Goal: Check status: Check status

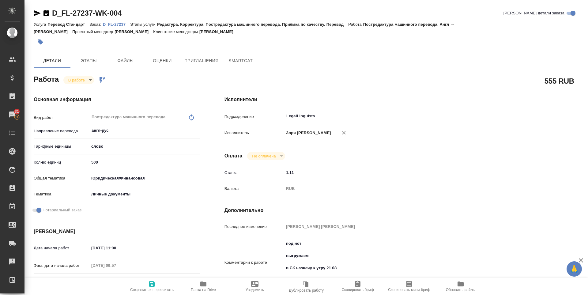
scroll to position [237, 0]
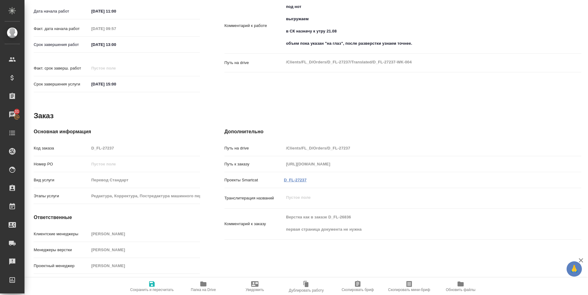
click at [293, 178] on link "D_FL-27237" at bounding box center [295, 180] width 23 height 5
click at [203, 281] on icon "button" at bounding box center [203, 283] width 7 height 7
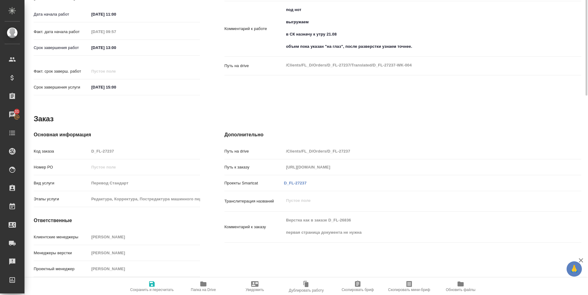
scroll to position [0, 0]
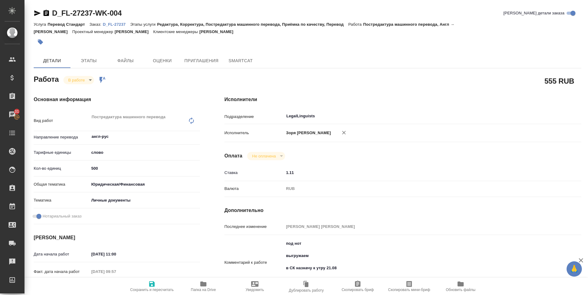
click at [36, 14] on icon "button" at bounding box center [37, 13] width 6 height 6
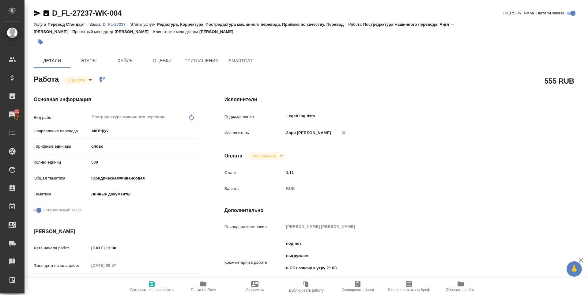
click at [88, 82] on body "🙏 .cls-1 fill:#fff; AWATERA [PERSON_NAME] Спецификации Заказы 31 Чаты Todo Прое…" at bounding box center [294, 147] width 588 height 295
click at [82, 42] on button "Выполнен" at bounding box center [76, 38] width 17 height 7
type textarea "x"
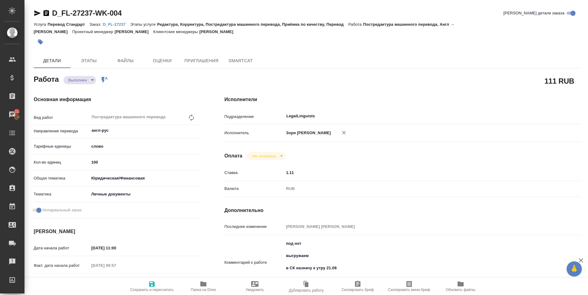
type textarea "x"
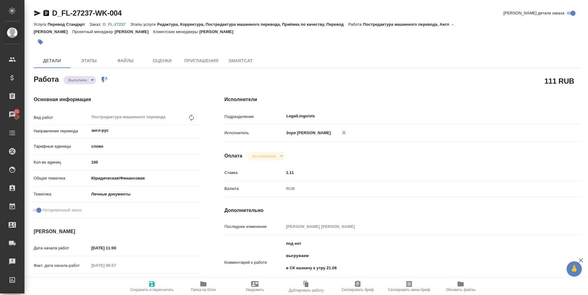
type textarea "x"
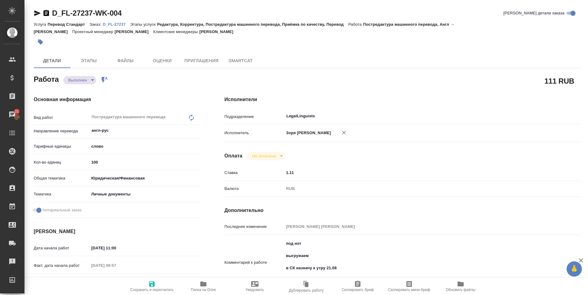
type textarea "x"
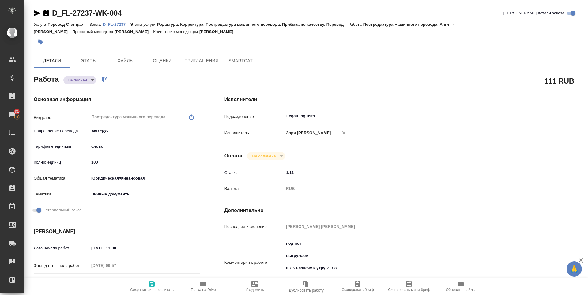
type textarea "x"
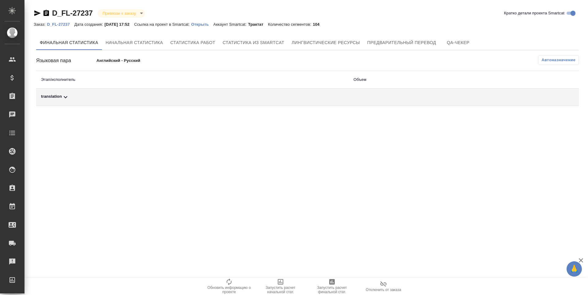
click at [329, 288] on span "Запустить расчет финальной стат." at bounding box center [332, 290] width 44 height 9
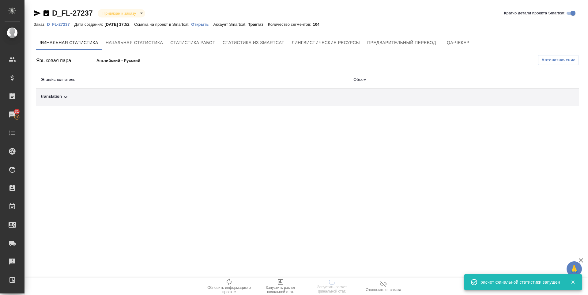
click at [59, 96] on div "translation" at bounding box center [192, 96] width 303 height 7
